Goal: Navigation & Orientation: Find specific page/section

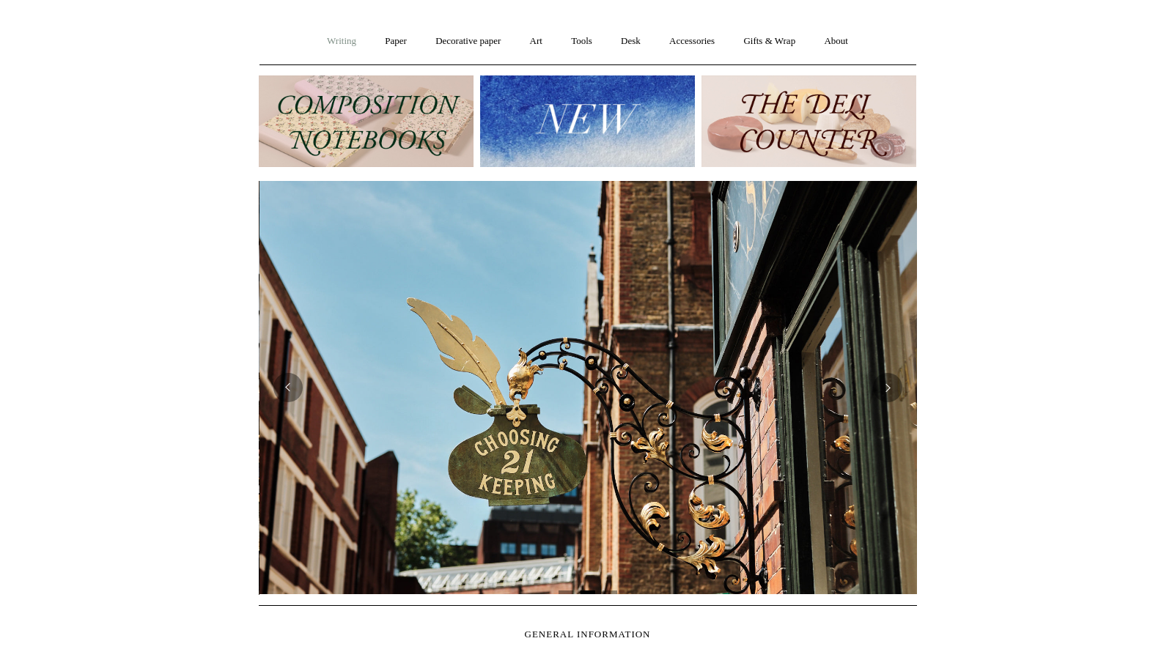
scroll to position [0, 658]
click at [326, 43] on link "Writing +" at bounding box center [342, 41] width 56 height 39
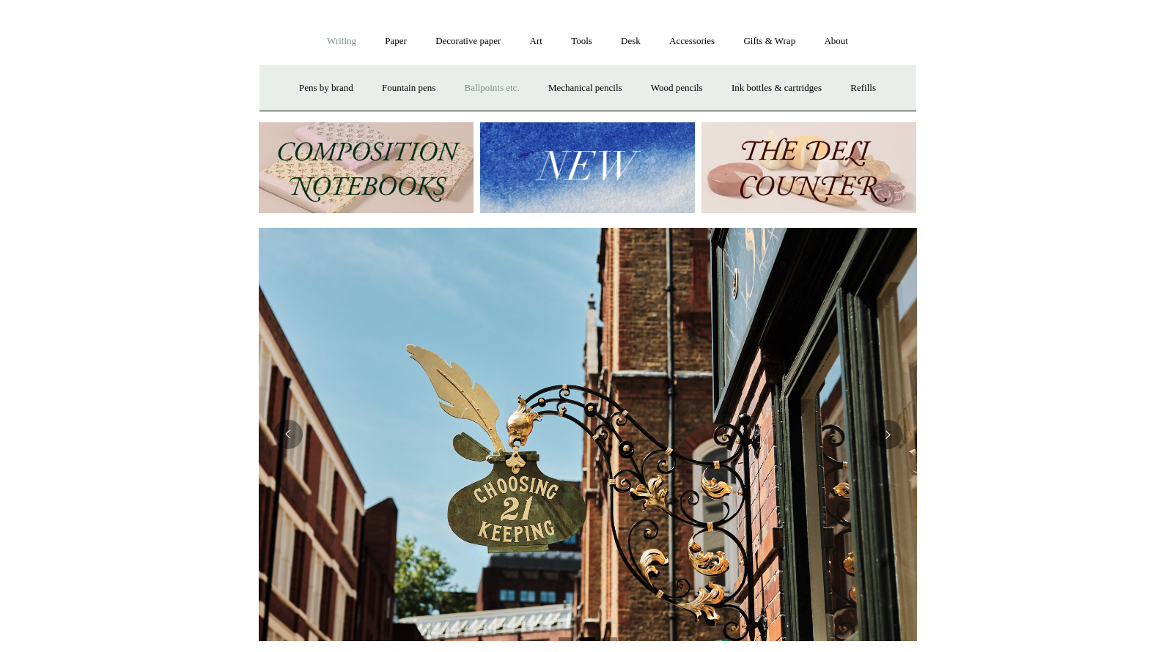
click at [474, 84] on link "Ballpoints etc. +" at bounding box center [492, 88] width 81 height 39
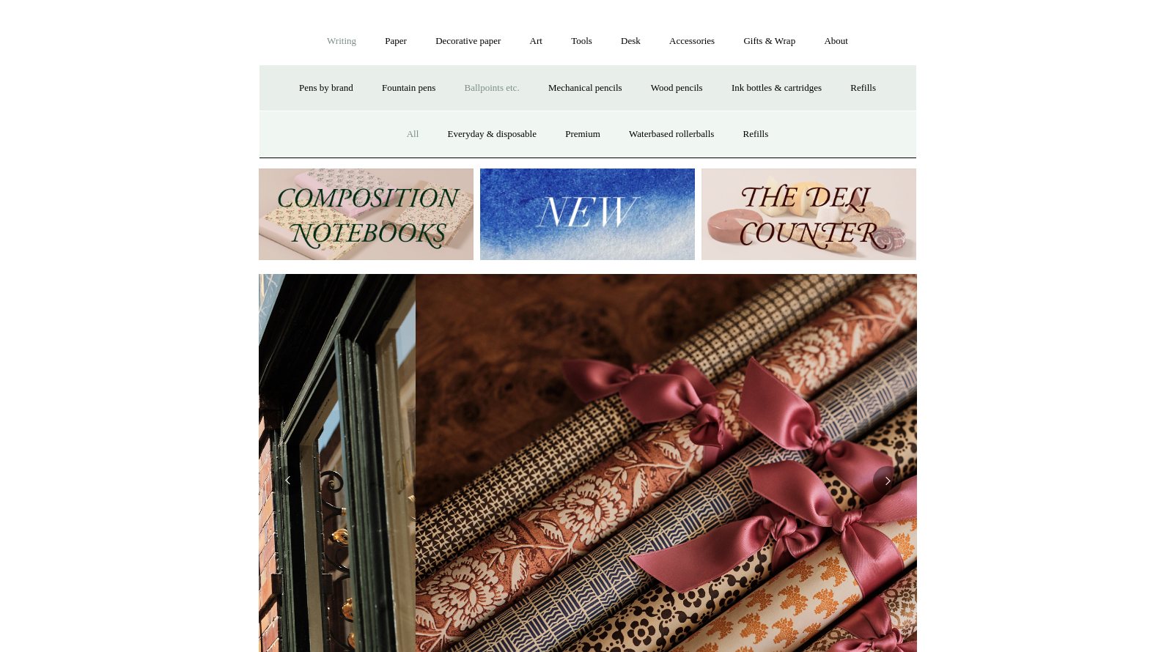
scroll to position [0, 1316]
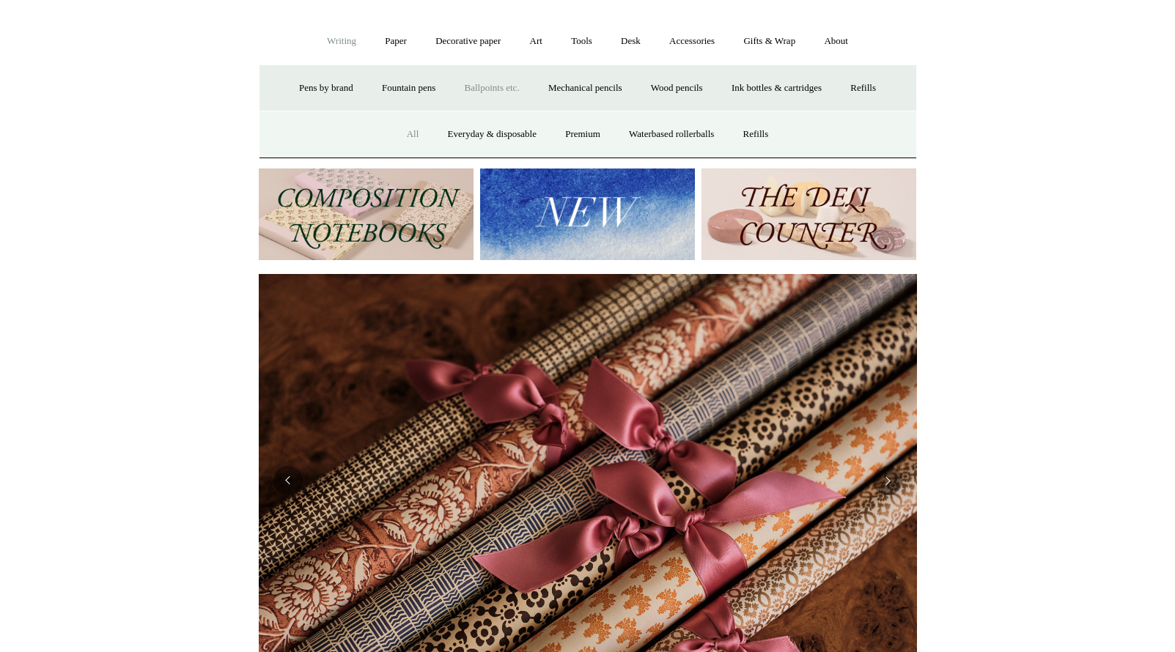
click at [408, 133] on link "All" at bounding box center [413, 134] width 39 height 39
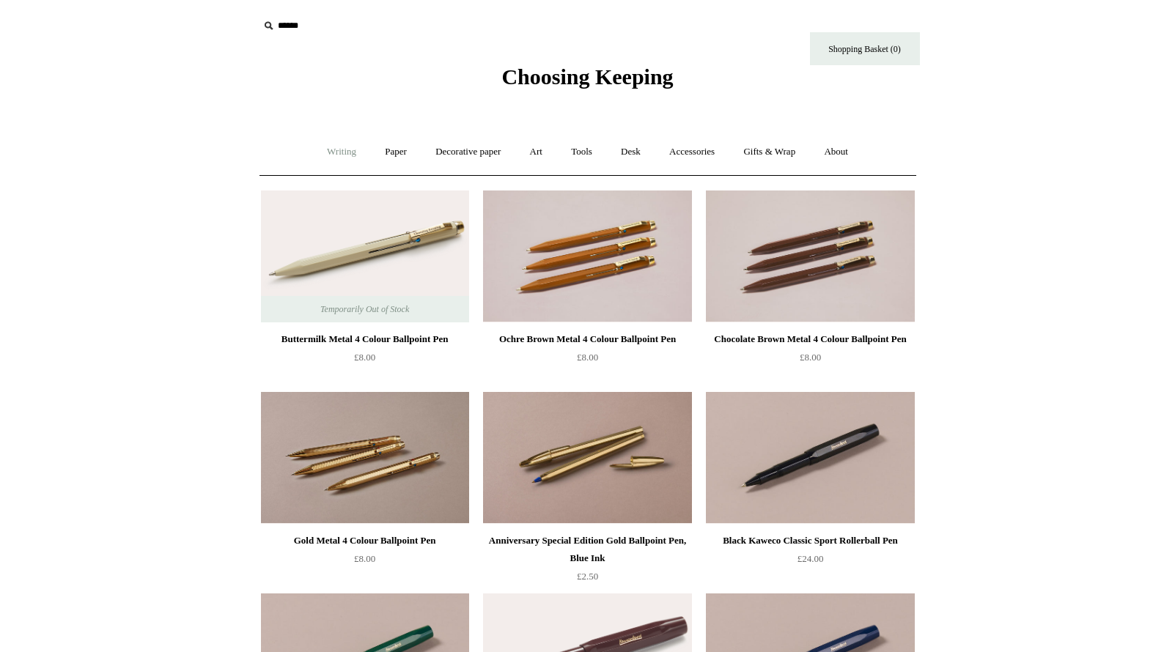
click at [347, 149] on link "Writing +" at bounding box center [342, 152] width 56 height 39
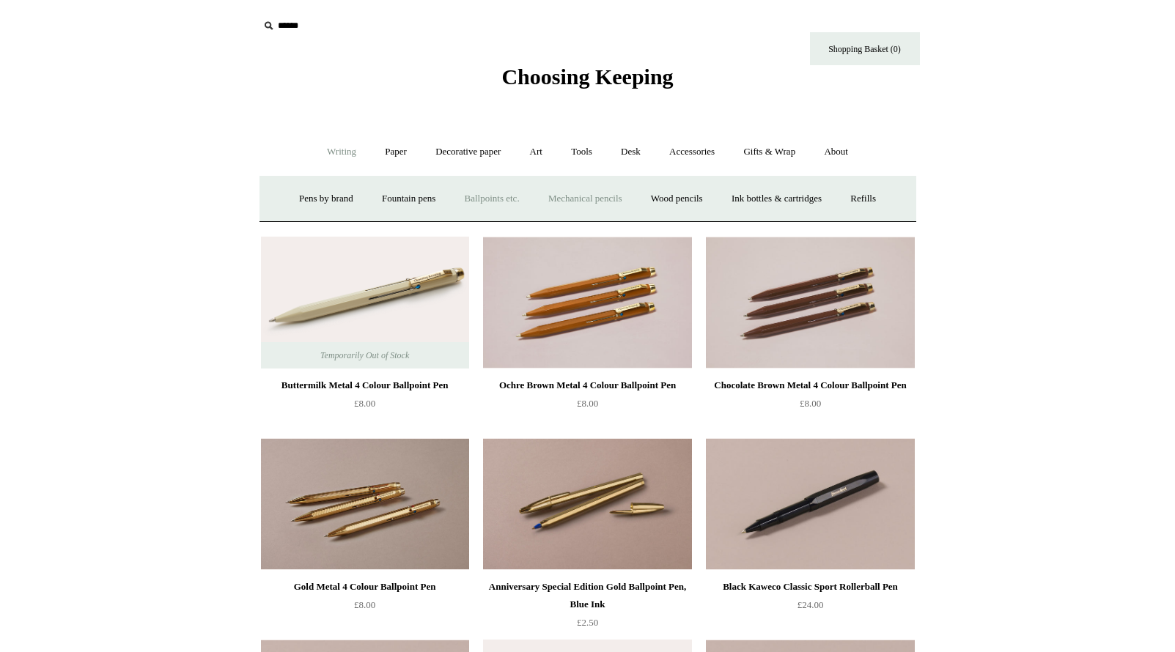
click at [571, 194] on link "Mechanical pencils +" at bounding box center [585, 199] width 100 height 39
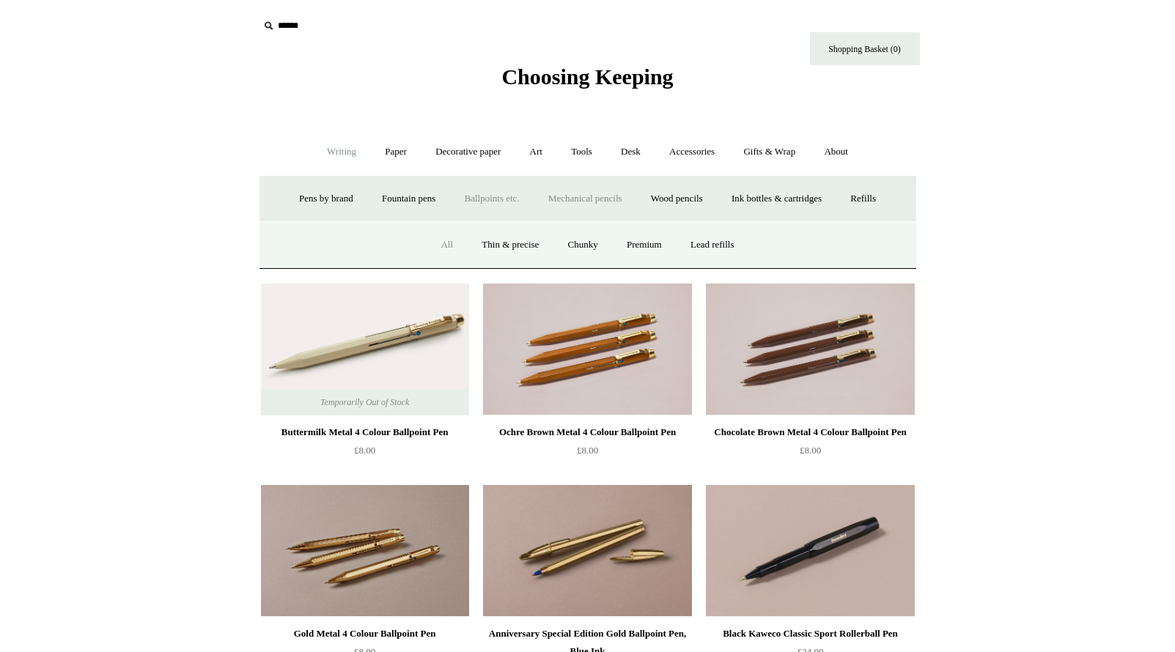
click at [447, 241] on link "All" at bounding box center [446, 245] width 39 height 39
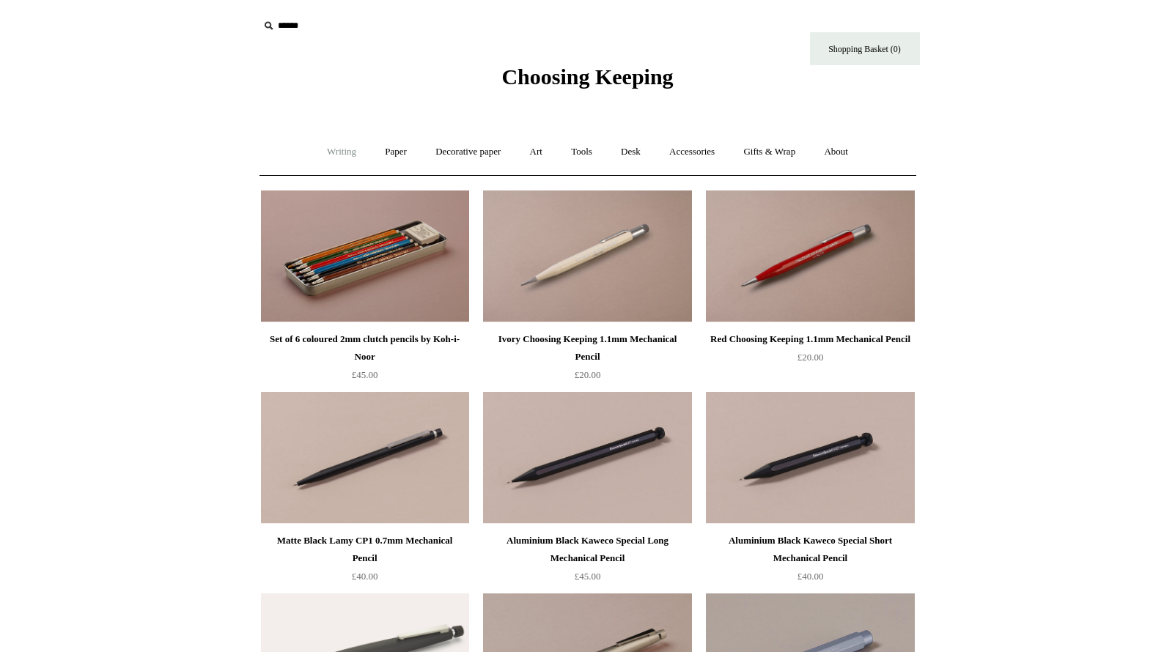
click at [334, 154] on link "Writing +" at bounding box center [342, 152] width 56 height 39
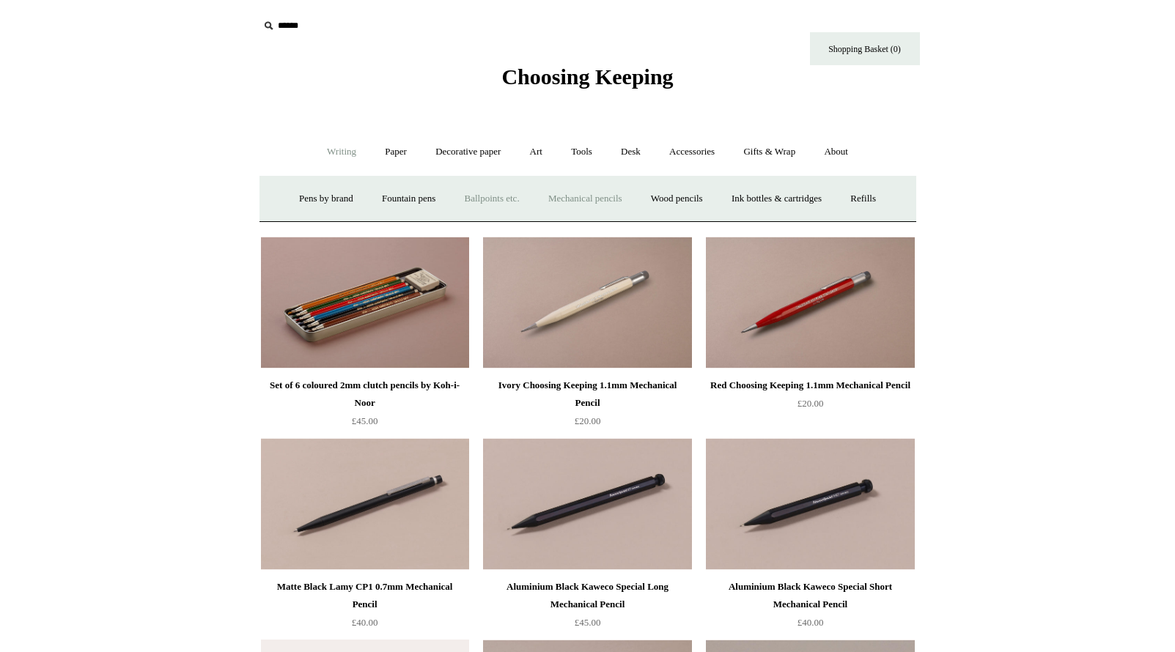
click at [469, 199] on link "Ballpoints etc. +" at bounding box center [492, 199] width 81 height 39
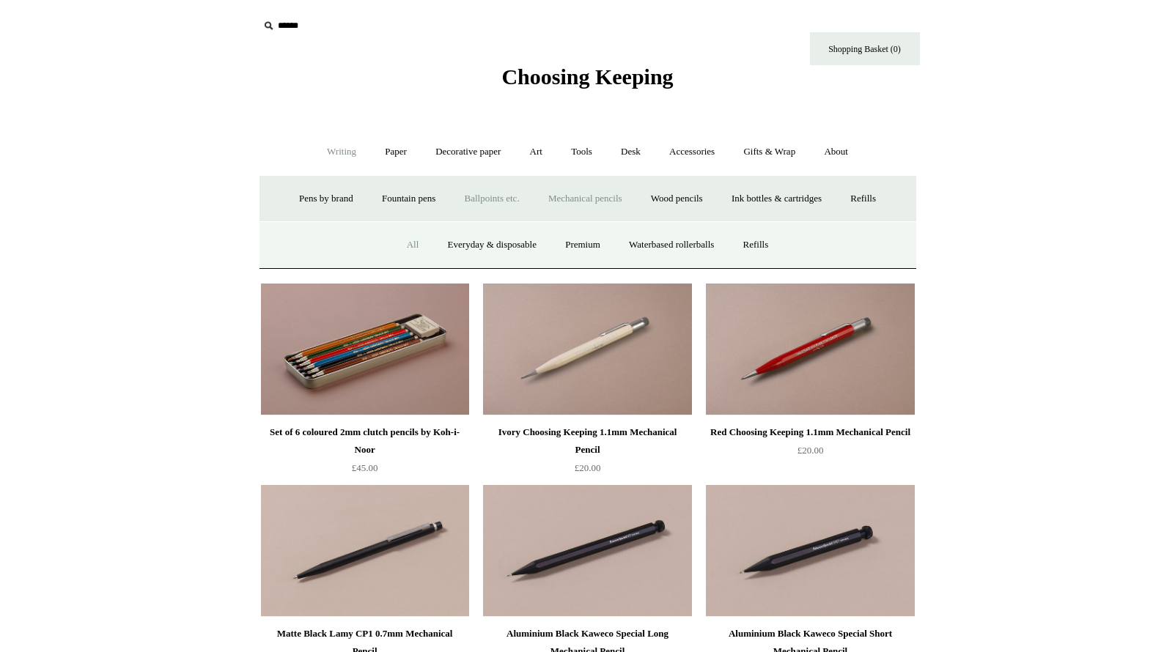
click at [410, 243] on link "All" at bounding box center [413, 245] width 39 height 39
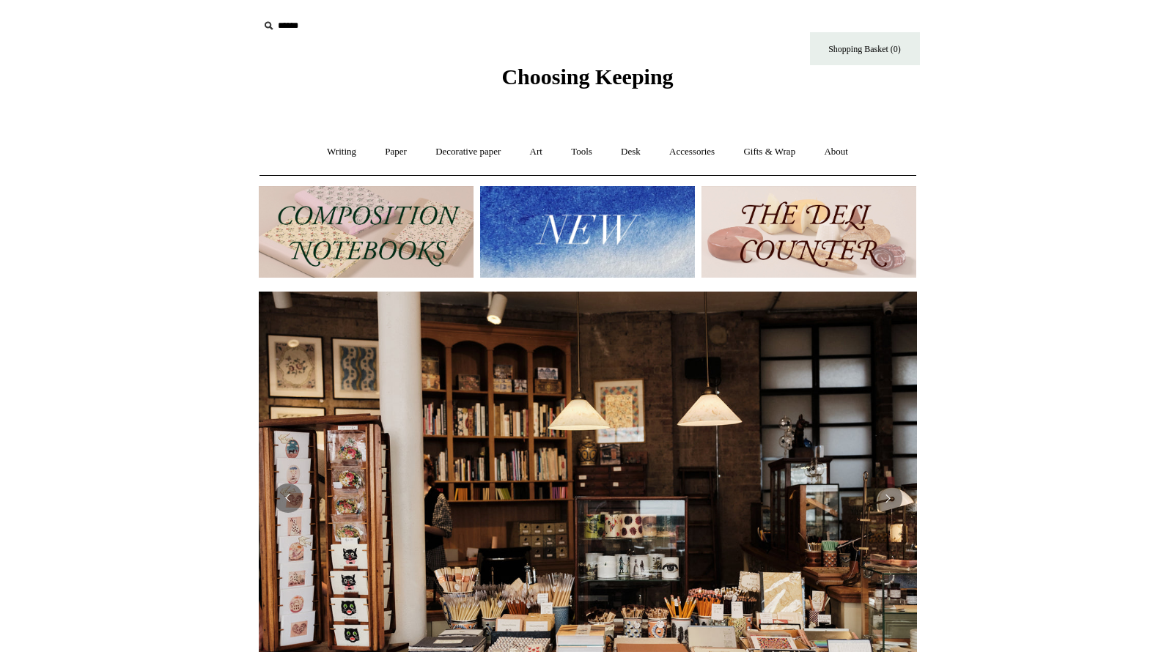
scroll to position [111, 0]
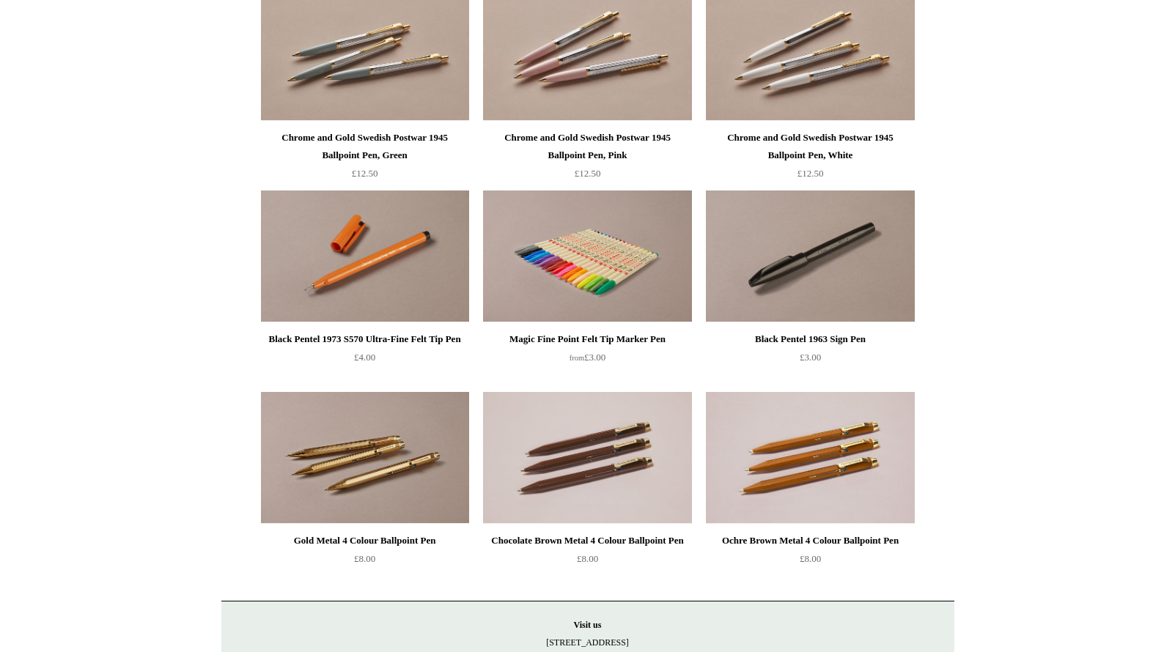
scroll to position [616, 0]
